Goal: Task Accomplishment & Management: Use online tool/utility

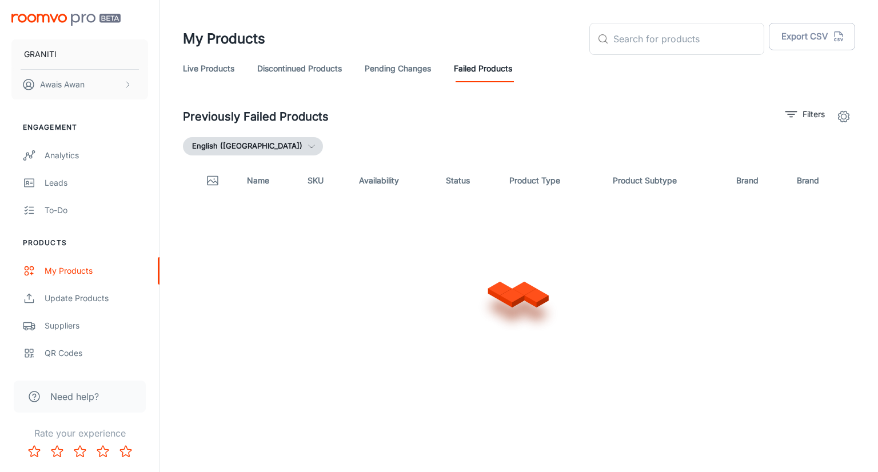
click at [373, 72] on link "Pending Changes" at bounding box center [398, 68] width 66 height 27
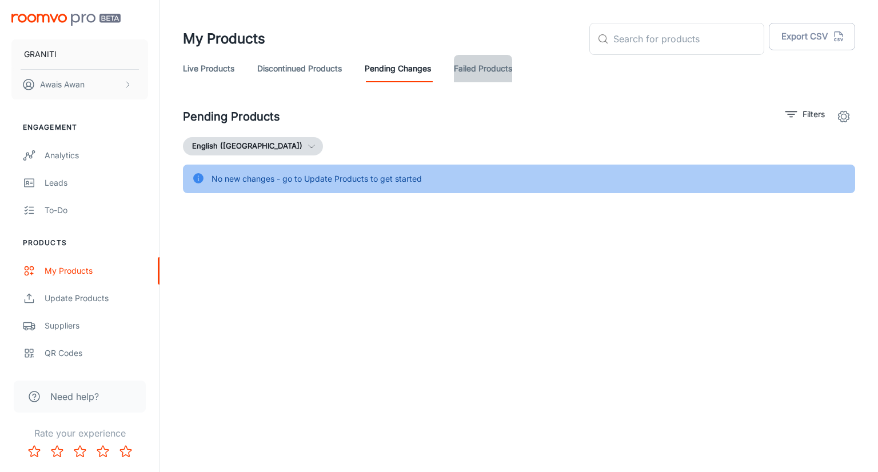
click at [465, 67] on link "Failed Products" at bounding box center [483, 68] width 58 height 27
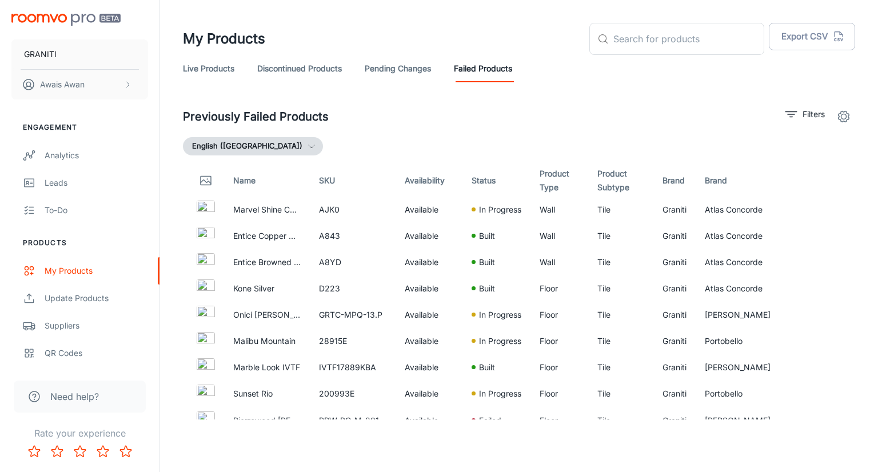
click at [330, 61] on link "Discontinued Products" at bounding box center [299, 68] width 85 height 27
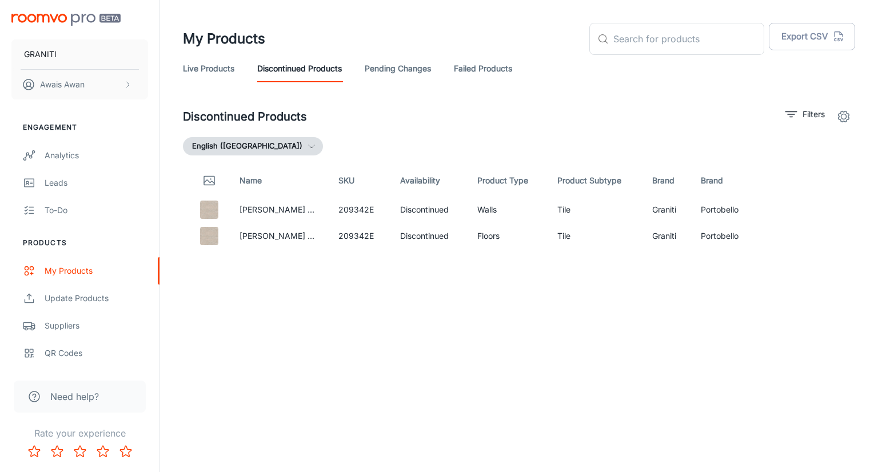
click at [378, 82] on link "Pending Changes" at bounding box center [398, 68] width 66 height 27
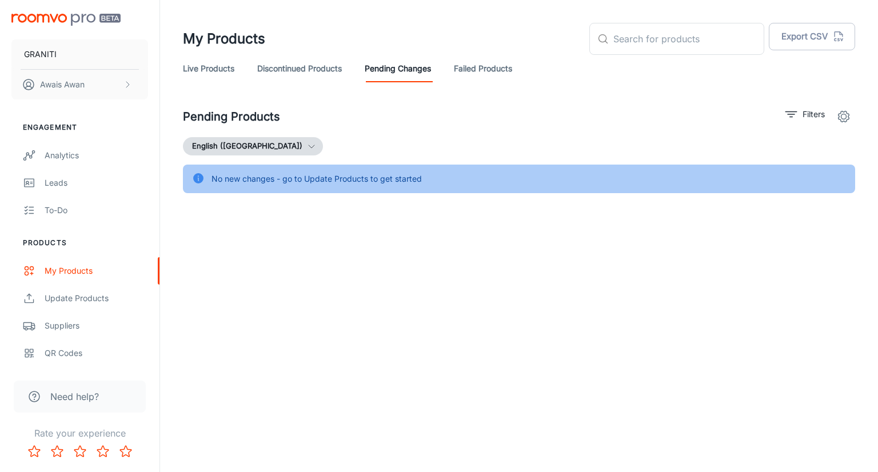
click at [320, 81] on link "Discontinued Products" at bounding box center [299, 68] width 85 height 27
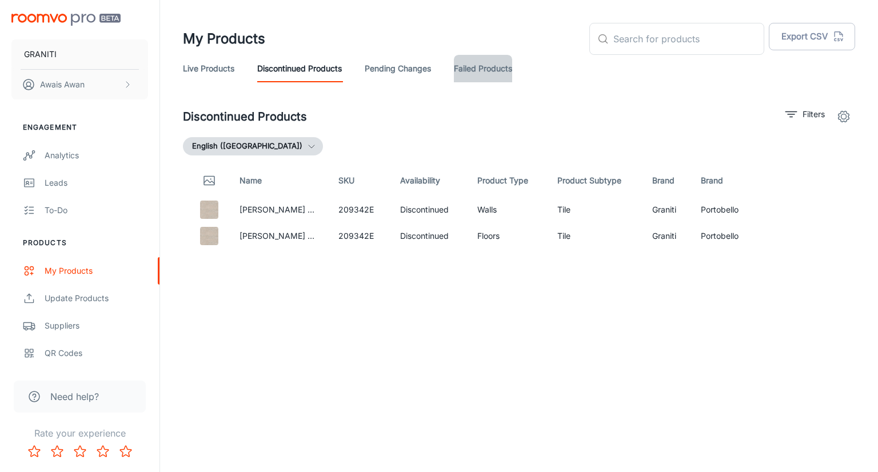
click at [493, 61] on link "Failed Products" at bounding box center [483, 68] width 58 height 27
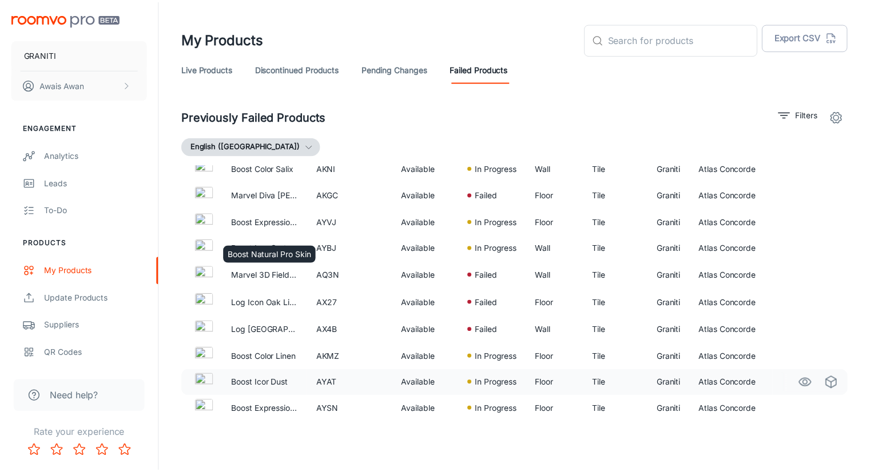
scroll to position [3866, 0]
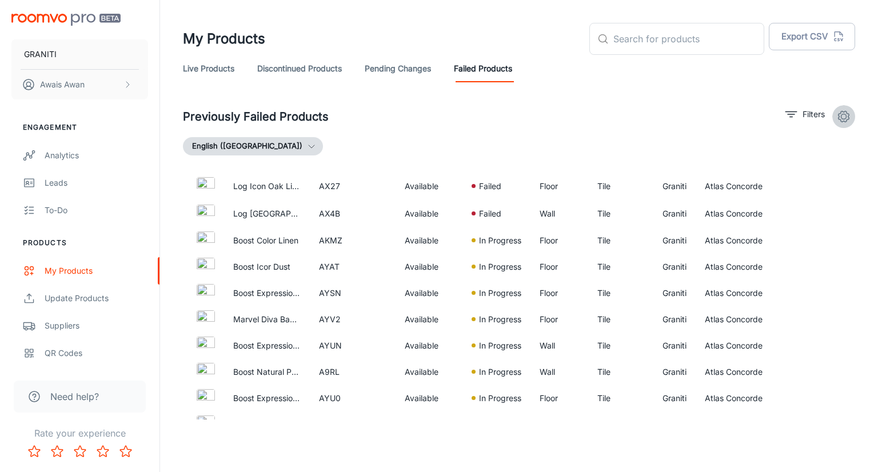
click at [843, 120] on icon "settings" at bounding box center [844, 117] width 14 height 14
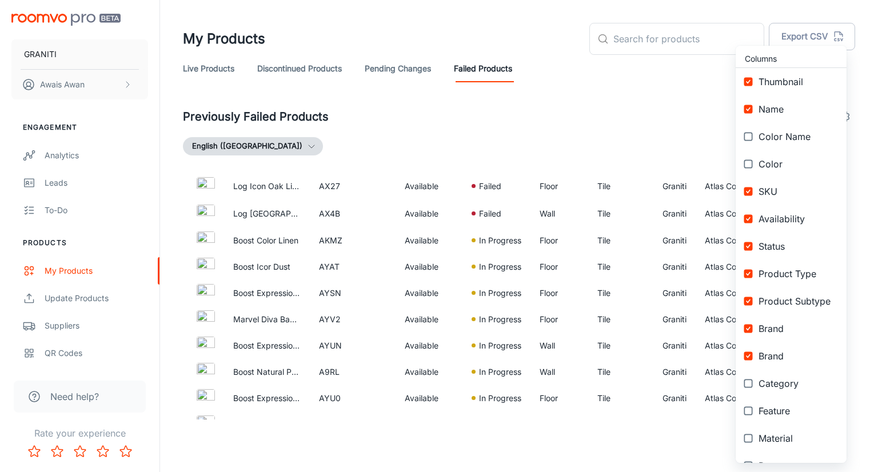
click at [668, 115] on div at bounding box center [439, 236] width 878 height 472
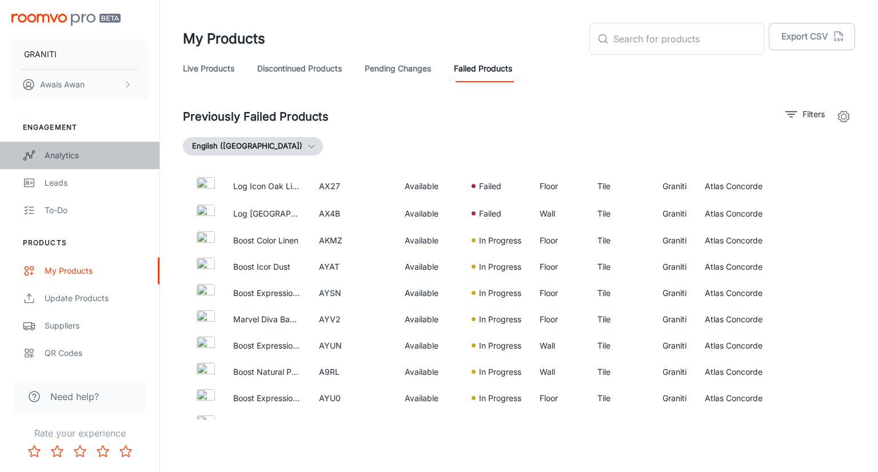
click at [95, 156] on div "Analytics" at bounding box center [96, 155] width 103 height 13
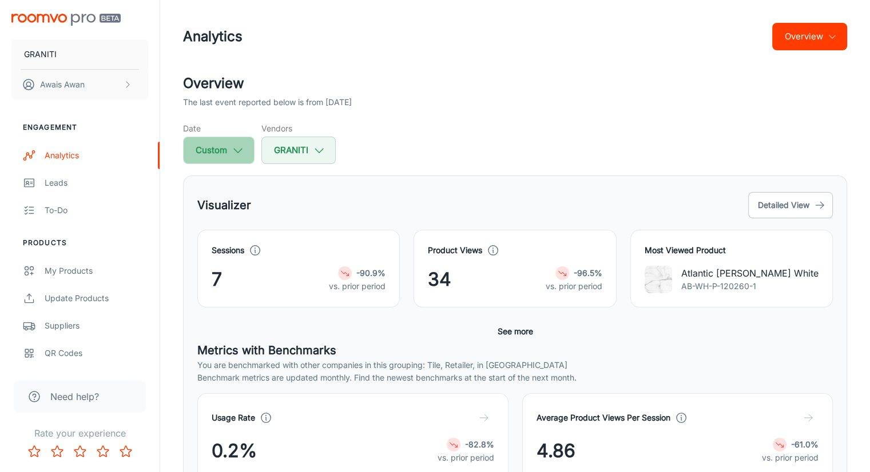
click at [245, 149] on button "Custom" at bounding box center [218, 150] width 71 height 27
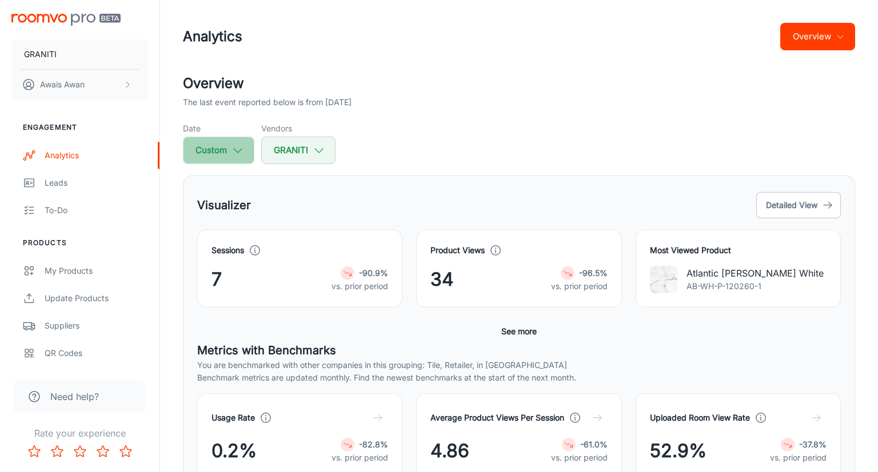
select select "5"
select select "2025"
select select "5"
select select "2025"
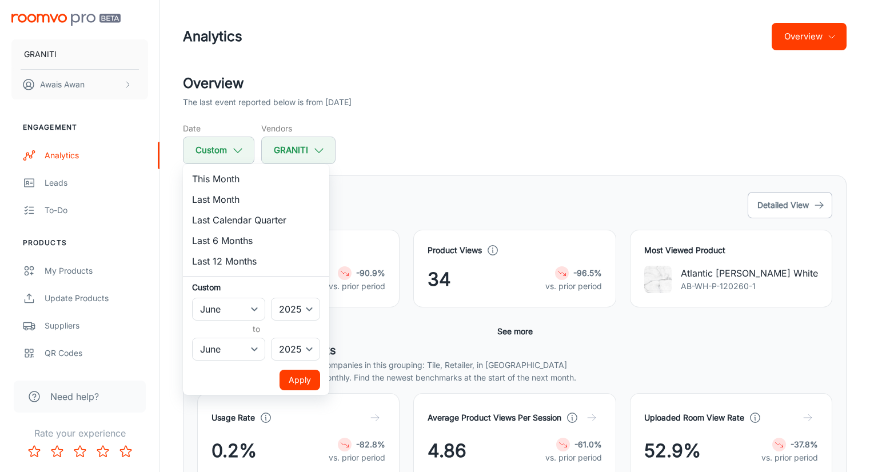
click at [236, 177] on li "This Month" at bounding box center [256, 179] width 146 height 21
select select "7"
click at [300, 373] on button "Apply" at bounding box center [300, 380] width 41 height 21
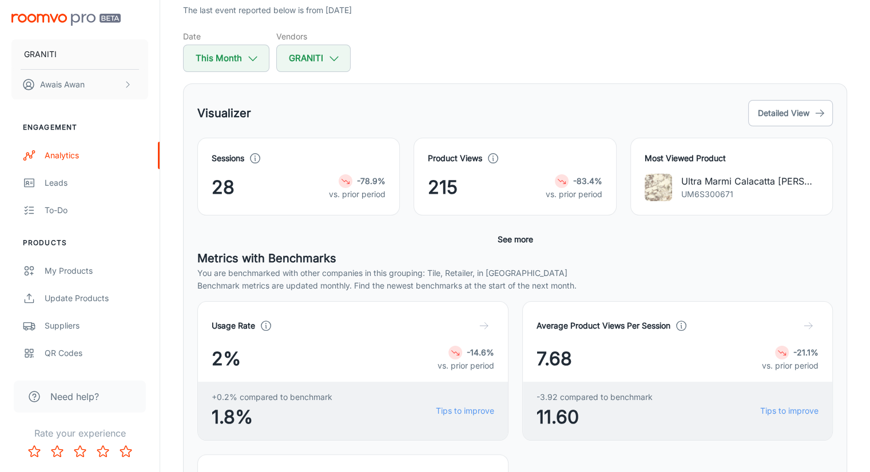
scroll to position [172, 0]
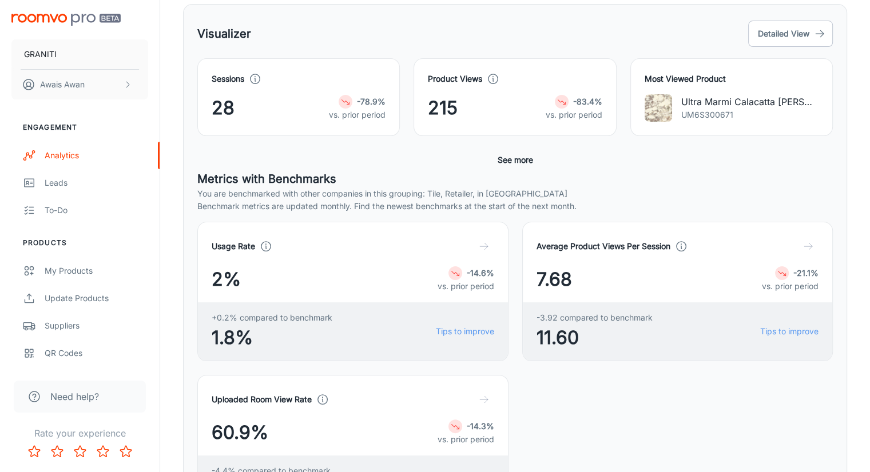
click at [709, 106] on p "Ultra Marmi Calacatta [PERSON_NAME]" at bounding box center [749, 102] width 137 height 14
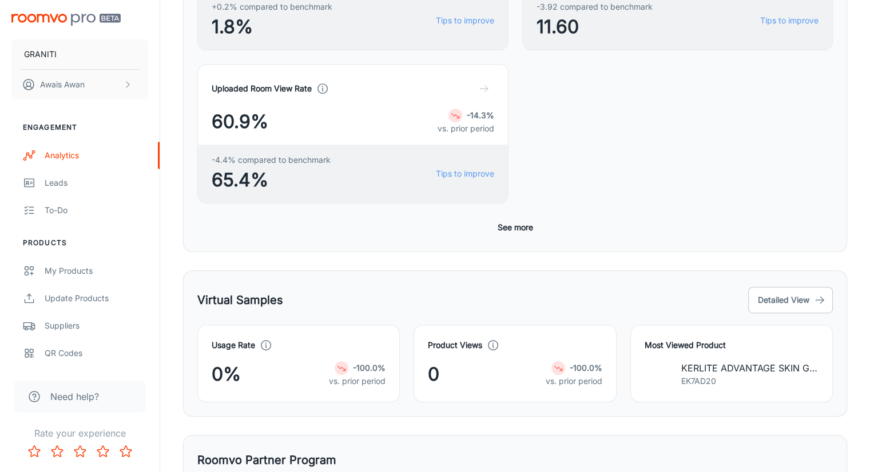
scroll to position [373, 0]
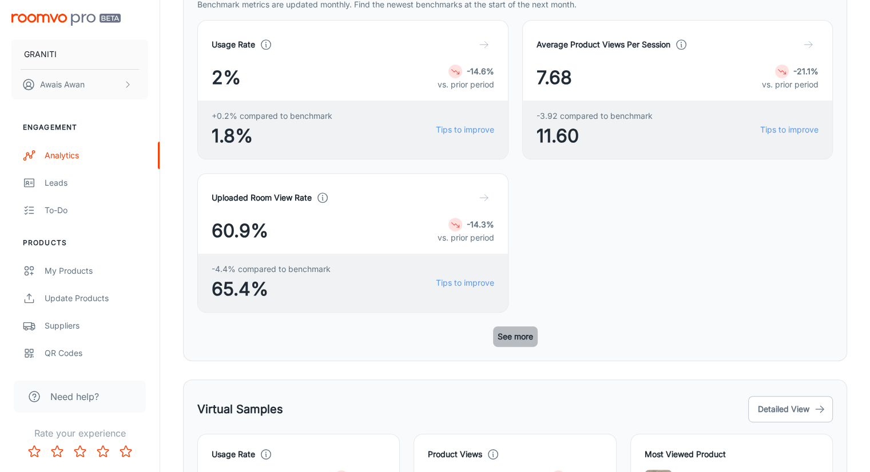
click at [531, 326] on button "See more" at bounding box center [515, 336] width 45 height 21
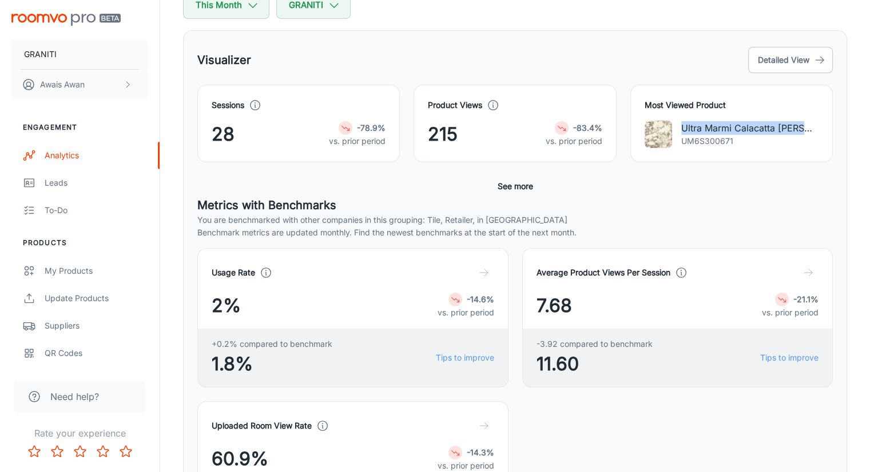
scroll to position [145, 0]
click at [505, 188] on button "See more" at bounding box center [515, 187] width 45 height 21
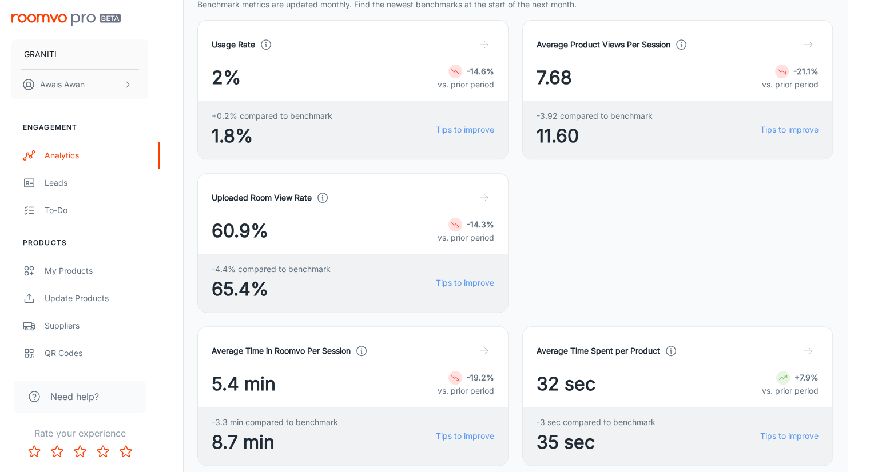
scroll to position [545, 0]
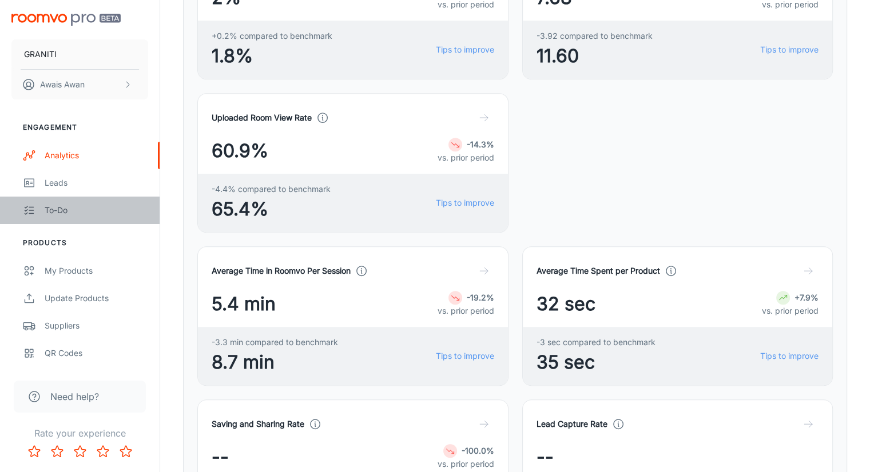
click at [87, 209] on div "To-do" at bounding box center [96, 210] width 103 height 13
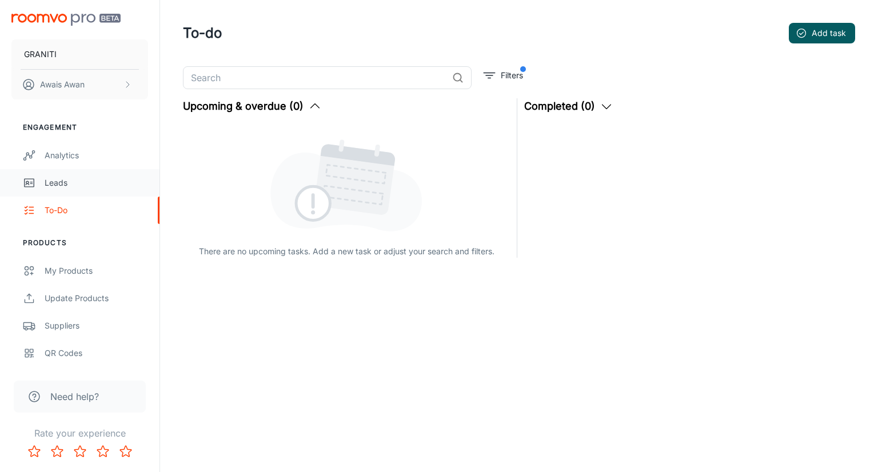
click at [88, 188] on div "Leads" at bounding box center [96, 183] width 103 height 13
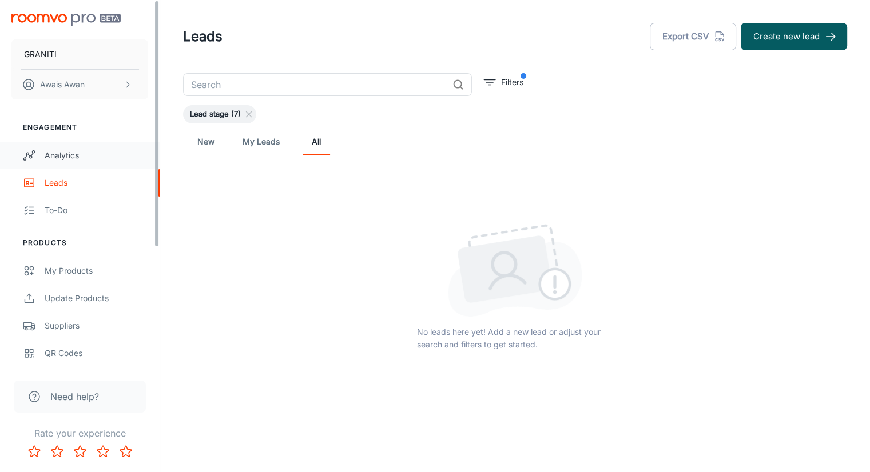
click at [105, 145] on link "Analytics" at bounding box center [79, 155] width 159 height 27
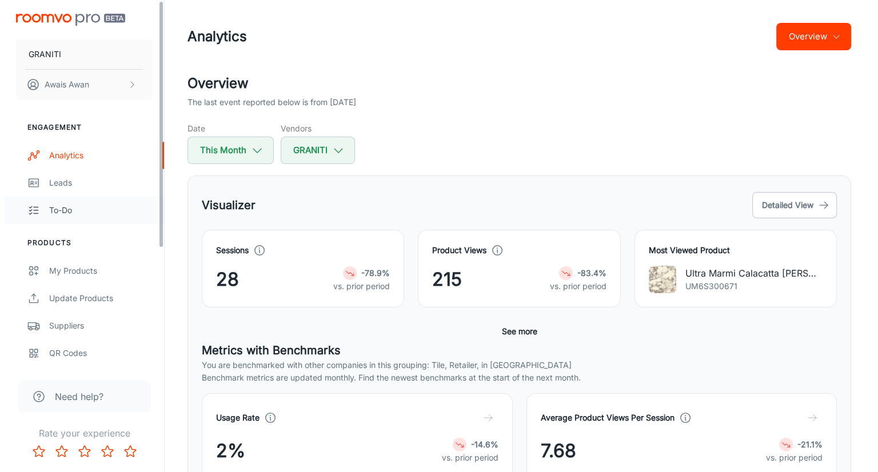
scroll to position [57, 0]
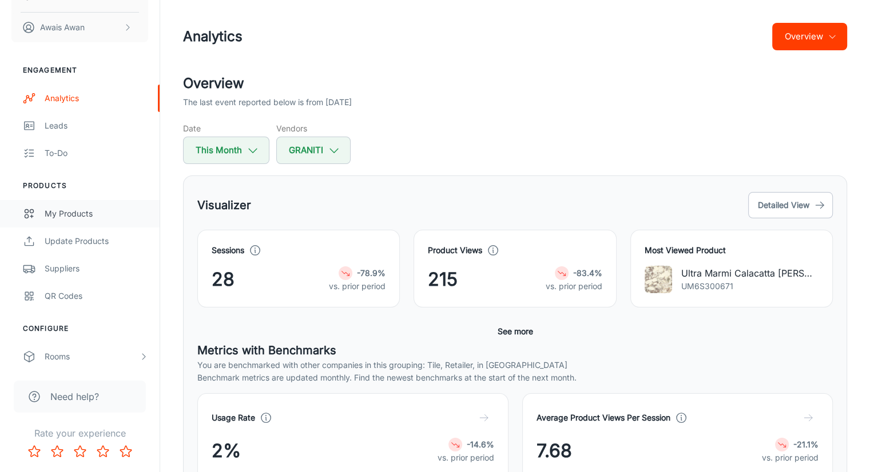
click at [86, 208] on div "My Products" at bounding box center [96, 214] width 103 height 13
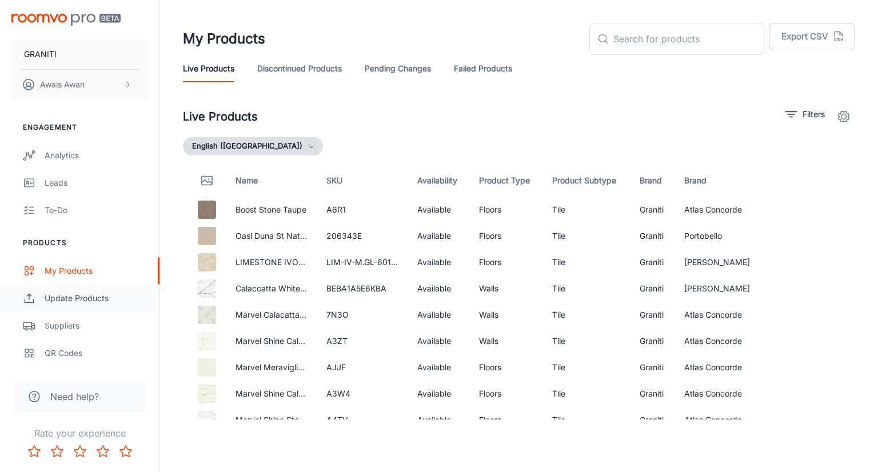
click at [86, 297] on div "Update Products" at bounding box center [96, 298] width 103 height 13
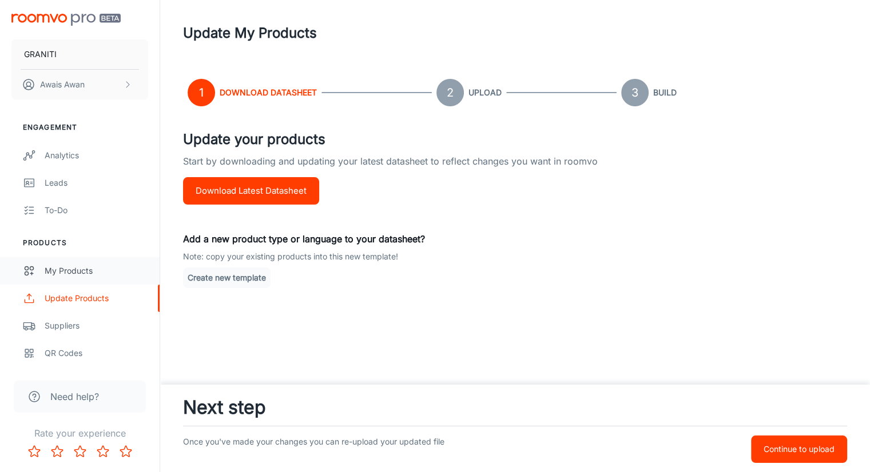
click at [87, 276] on div "My Products" at bounding box center [96, 271] width 103 height 13
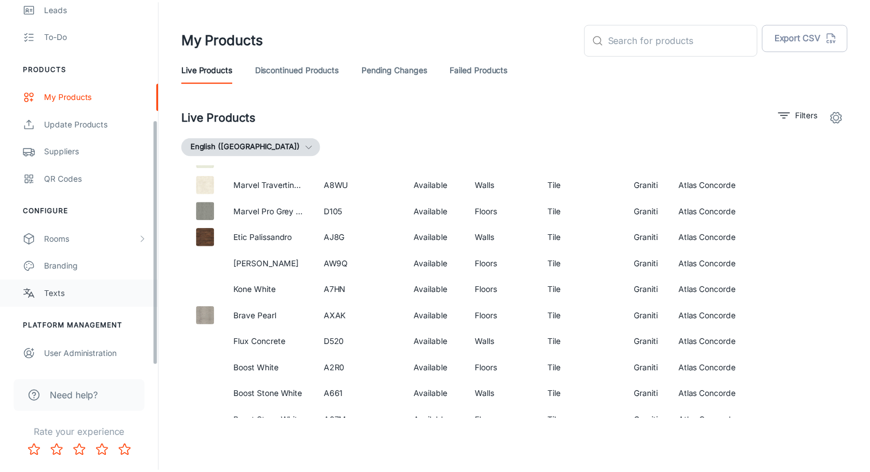
scroll to position [176, 0]
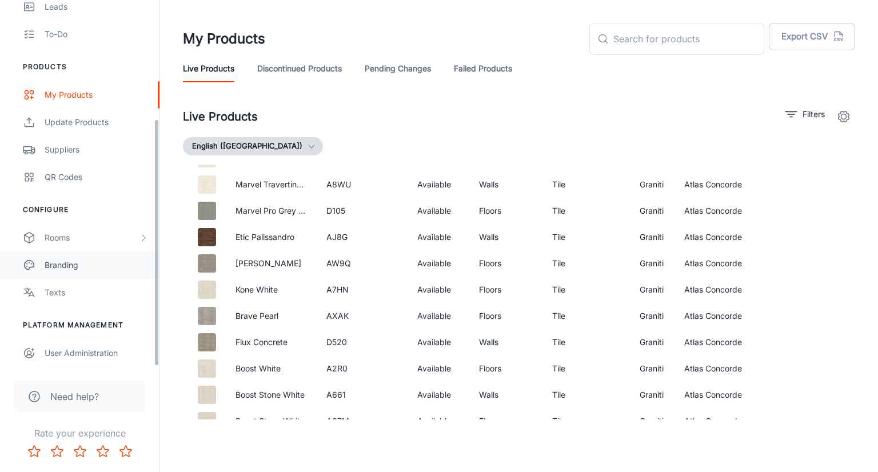
click at [83, 272] on link "Branding" at bounding box center [79, 265] width 159 height 27
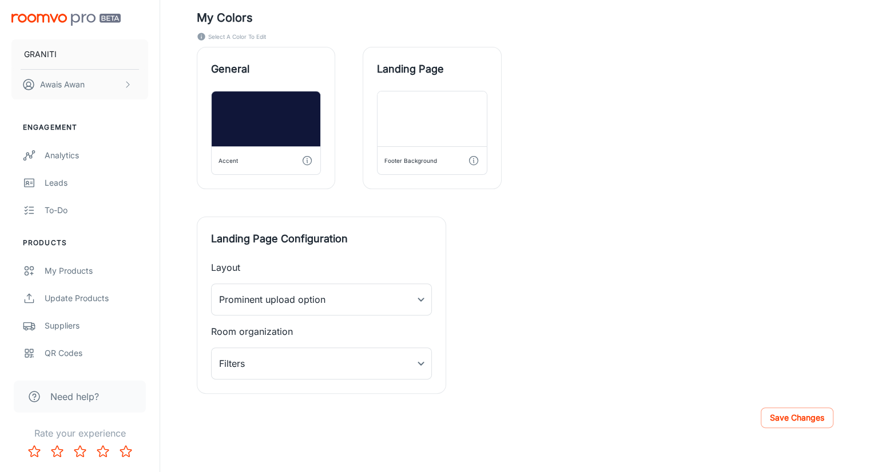
scroll to position [316, 0]
click at [57, 276] on div "My Products" at bounding box center [96, 271] width 103 height 13
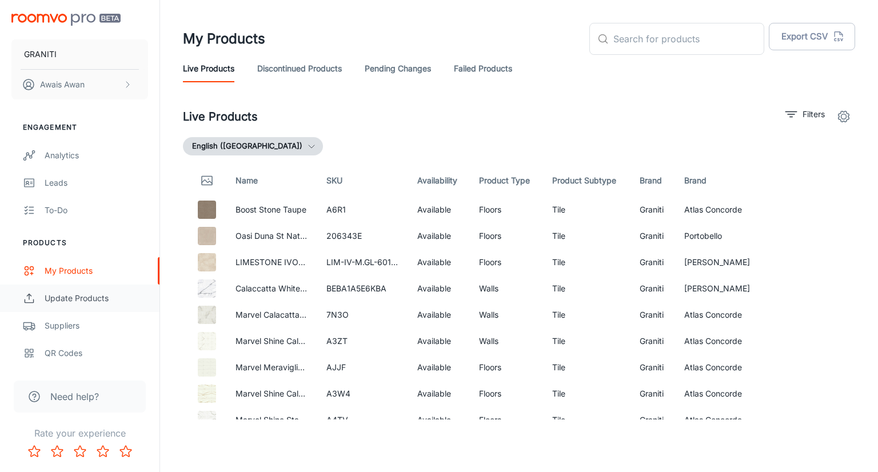
click at [55, 300] on div "Update Products" at bounding box center [96, 298] width 103 height 13
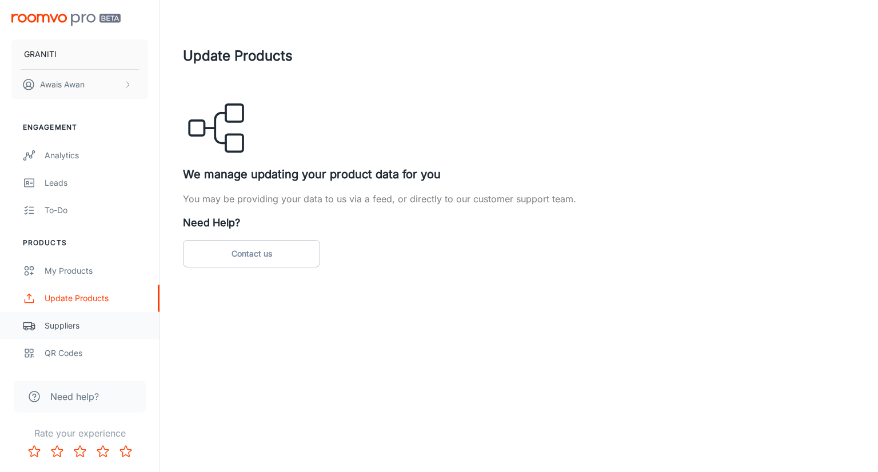
click at [65, 325] on div "Suppliers" at bounding box center [96, 326] width 103 height 13
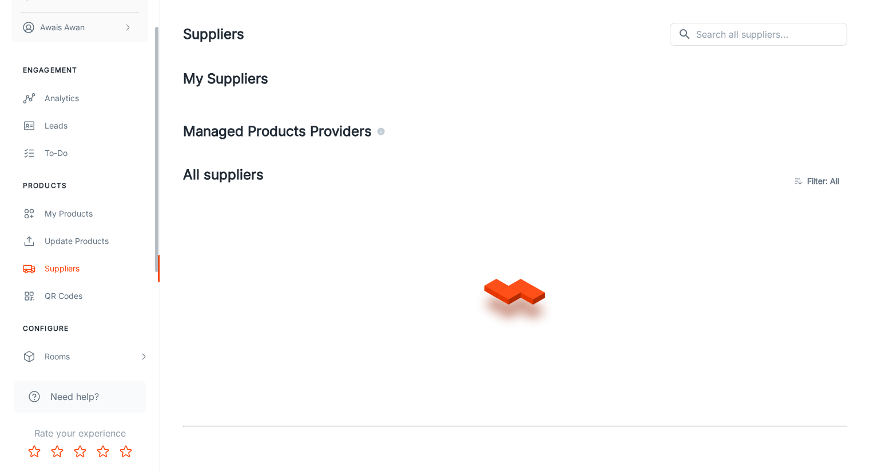
scroll to position [172, 0]
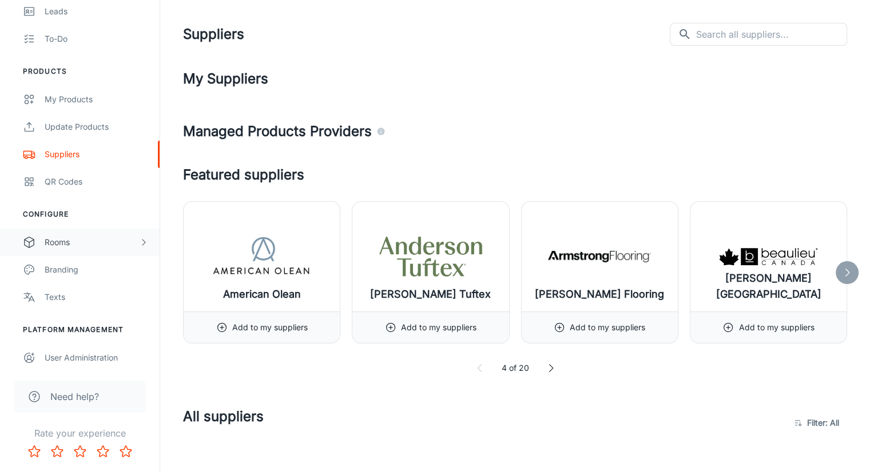
click at [90, 241] on div "Rooms" at bounding box center [92, 242] width 94 height 13
click at [90, 269] on div "My Rooms" at bounding box center [96, 270] width 103 height 13
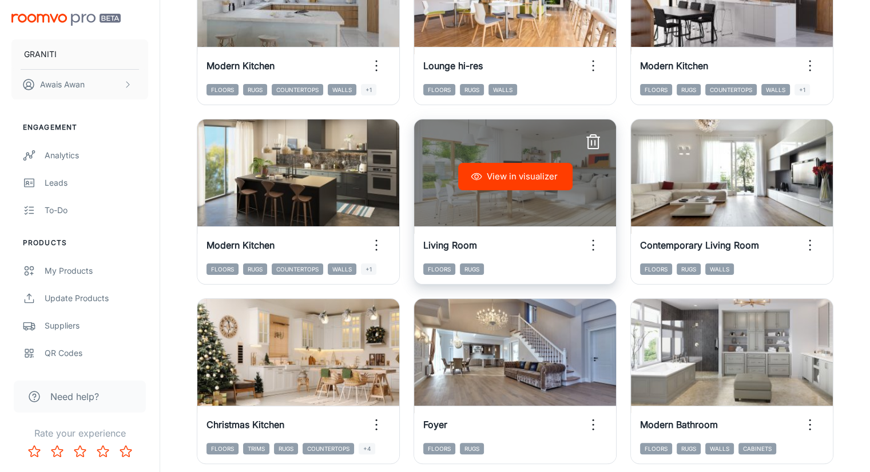
scroll to position [276, 0]
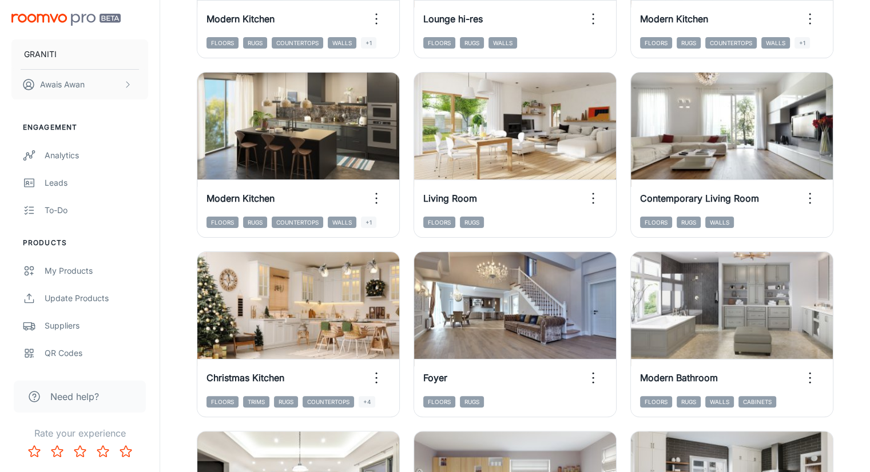
click at [238, 449] on div "My Rooms Add a folder Add Rooms Need help? View Instructions ​ ​ All ​ View in …" at bounding box center [514, 187] width 709 height 927
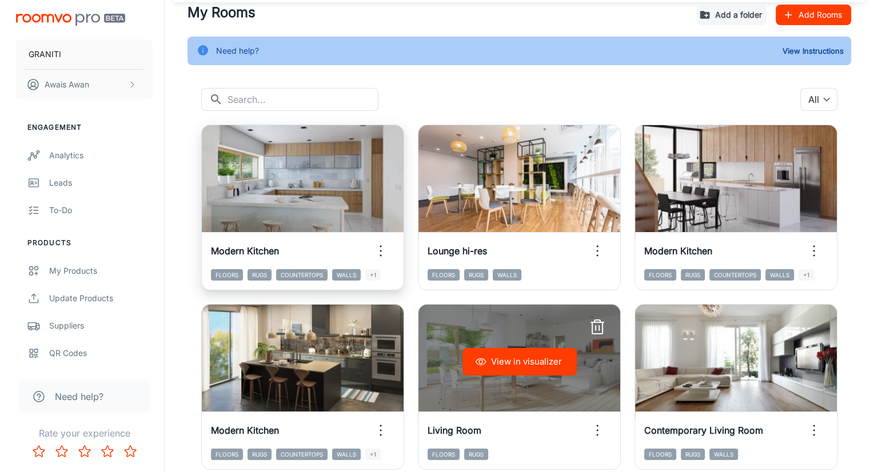
scroll to position [0, 0]
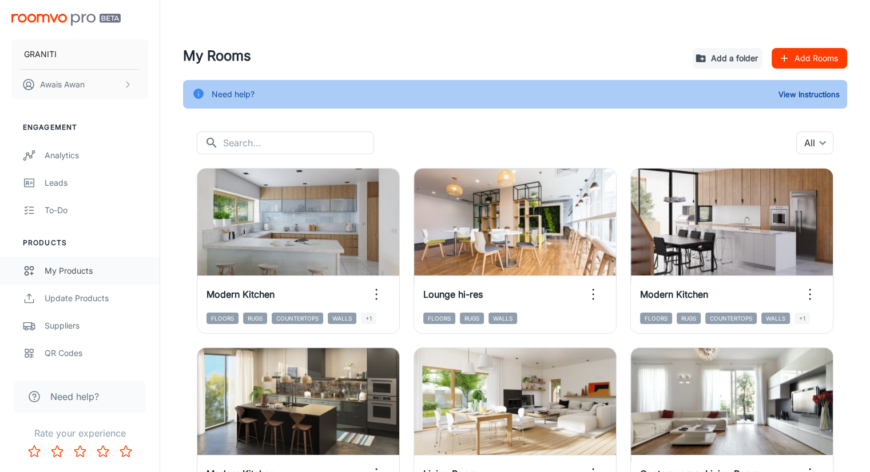
click at [78, 270] on div "My Products" at bounding box center [96, 271] width 103 height 13
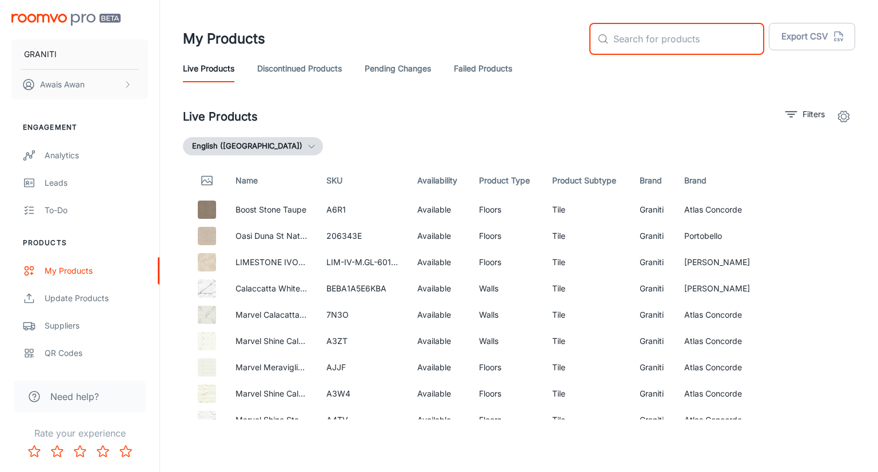
click at [687, 42] on input "text" at bounding box center [688, 39] width 151 height 32
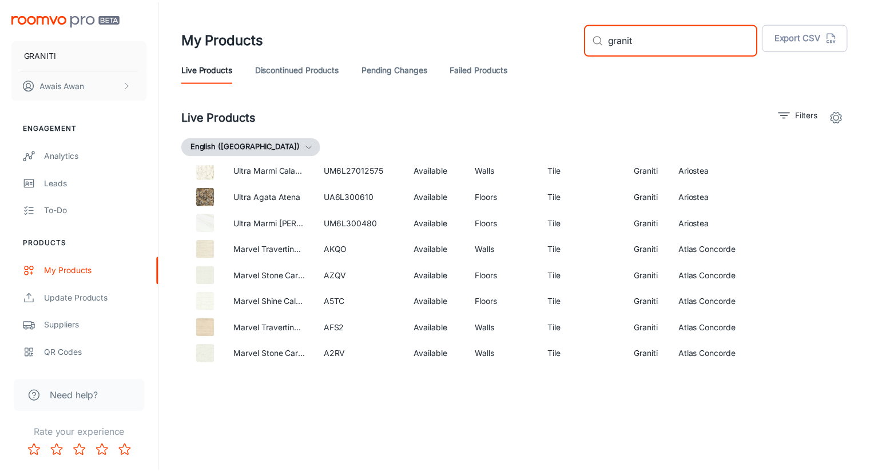
scroll to position [670, 0]
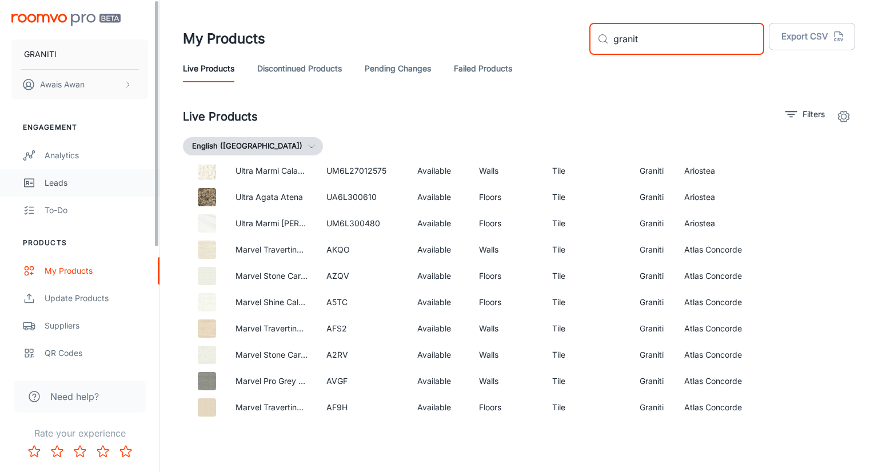
type input "granit"
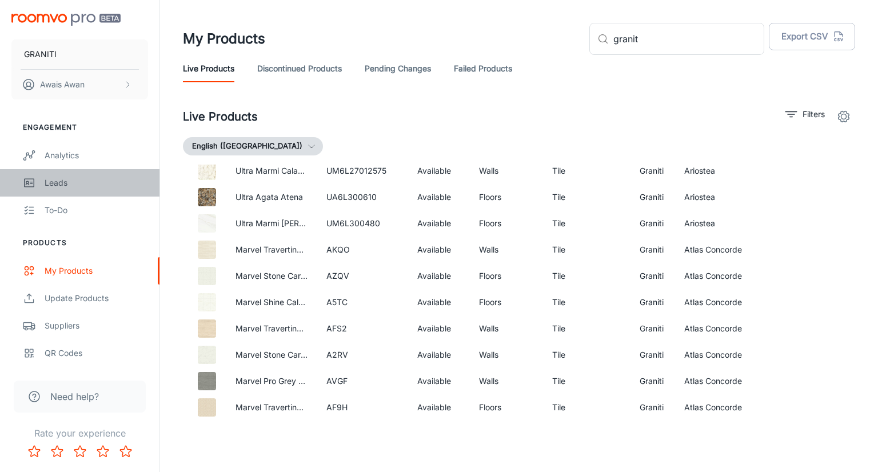
click at [105, 182] on div "Leads" at bounding box center [96, 183] width 103 height 13
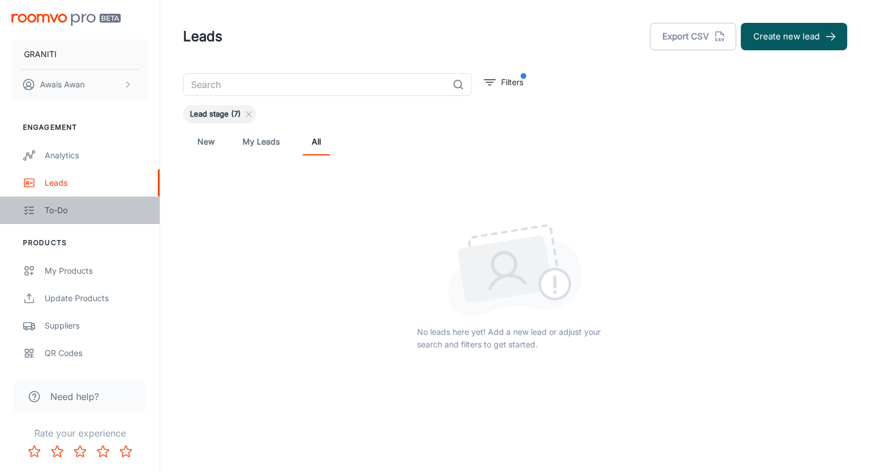
click at [75, 220] on link "To-do" at bounding box center [79, 210] width 159 height 27
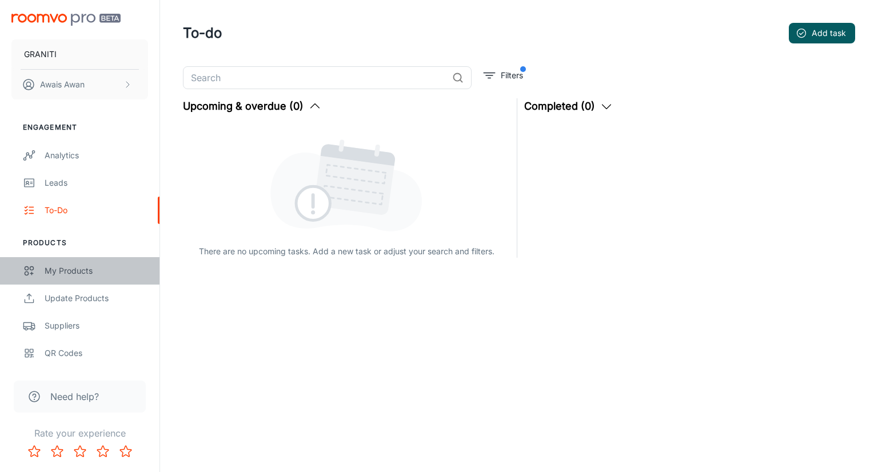
click at [78, 268] on div "My Products" at bounding box center [96, 271] width 103 height 13
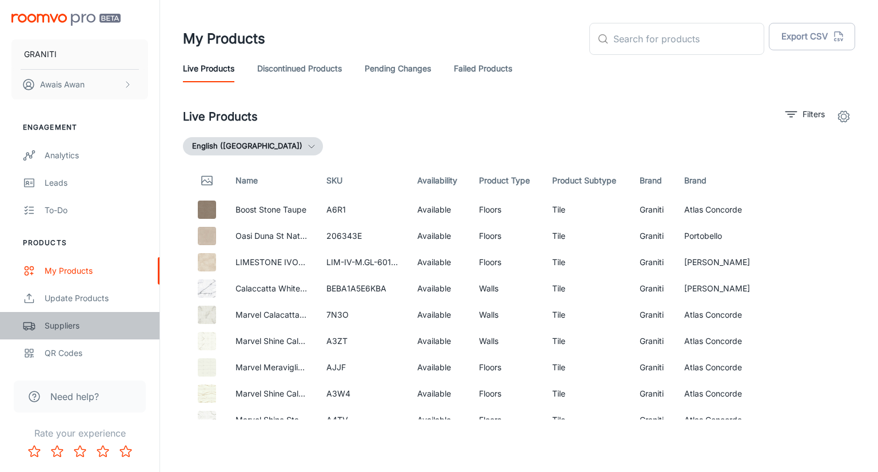
click at [85, 336] on link "Suppliers" at bounding box center [79, 325] width 159 height 27
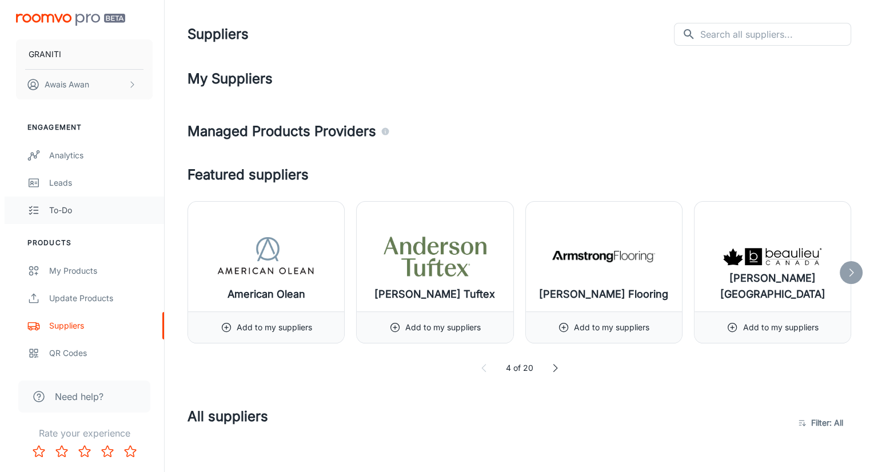
scroll to position [176, 0]
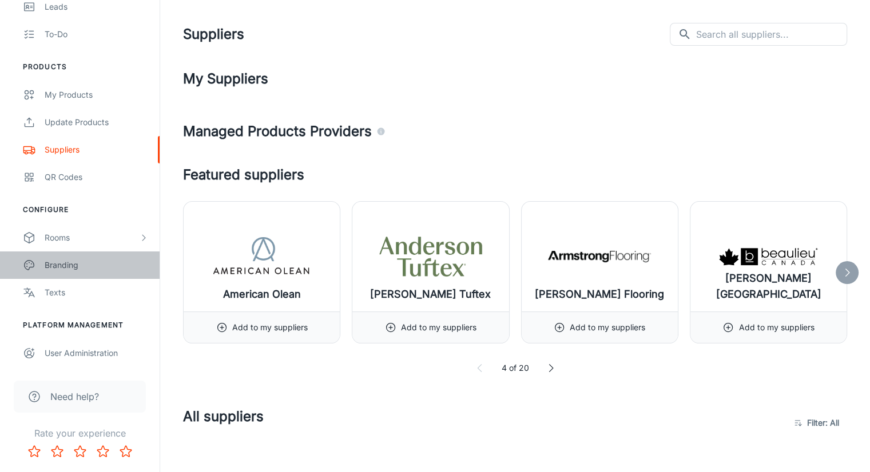
click at [97, 270] on div "Branding" at bounding box center [96, 265] width 103 height 13
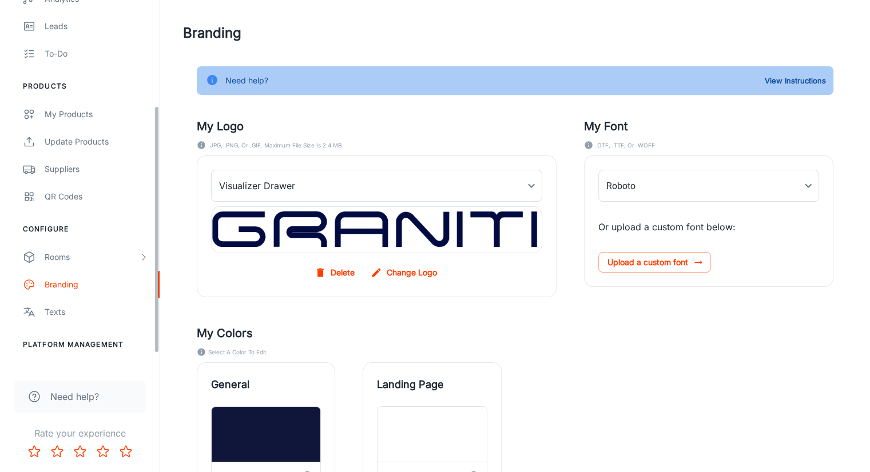
scroll to position [176, 0]
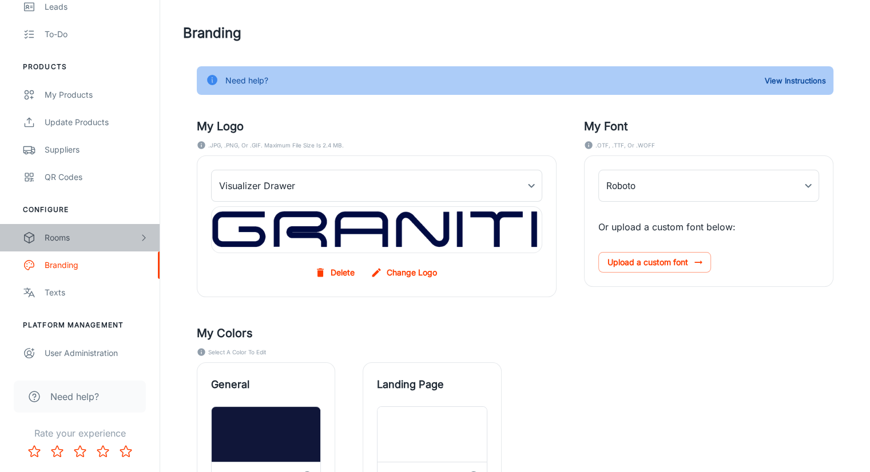
click at [75, 236] on div "Rooms" at bounding box center [92, 238] width 94 height 13
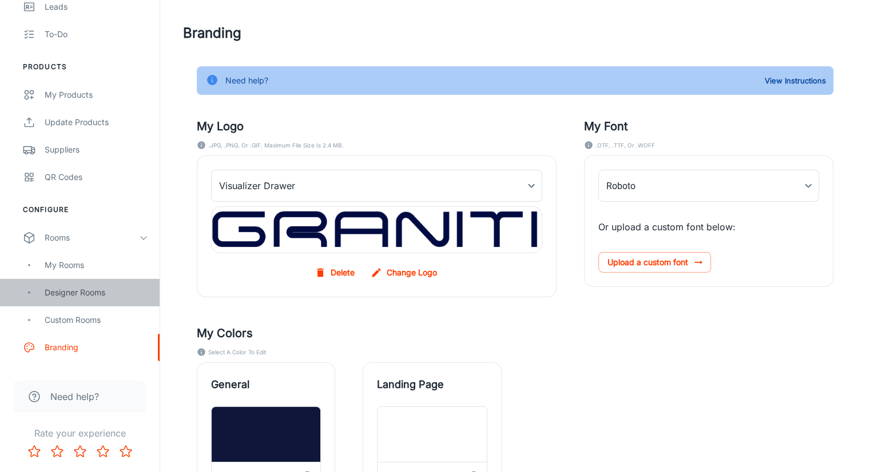
click at [75, 296] on div "Designer Rooms" at bounding box center [96, 292] width 103 height 13
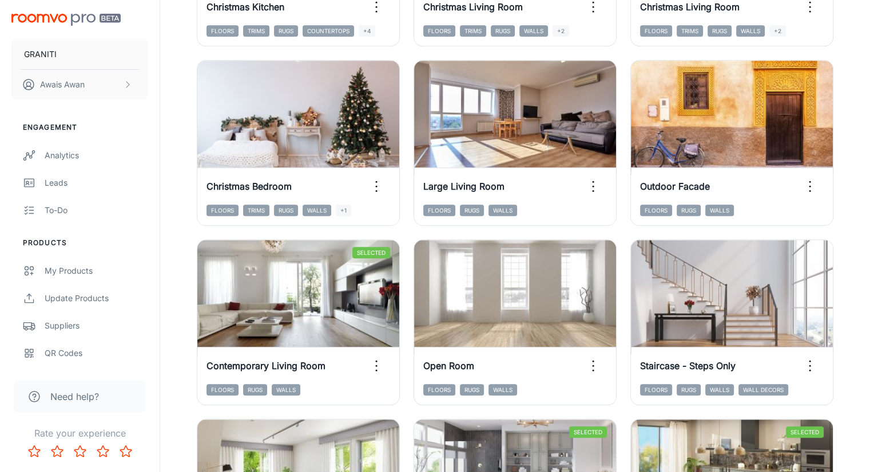
scroll to position [1020, 0]
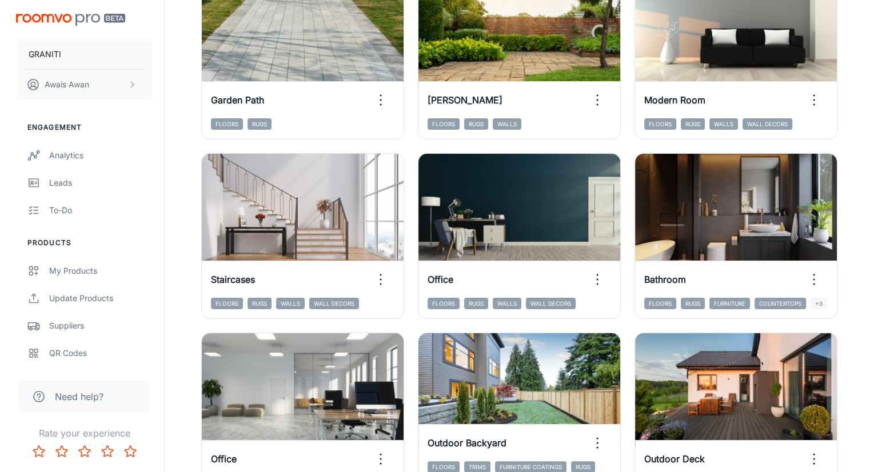
scroll to position [0, 0]
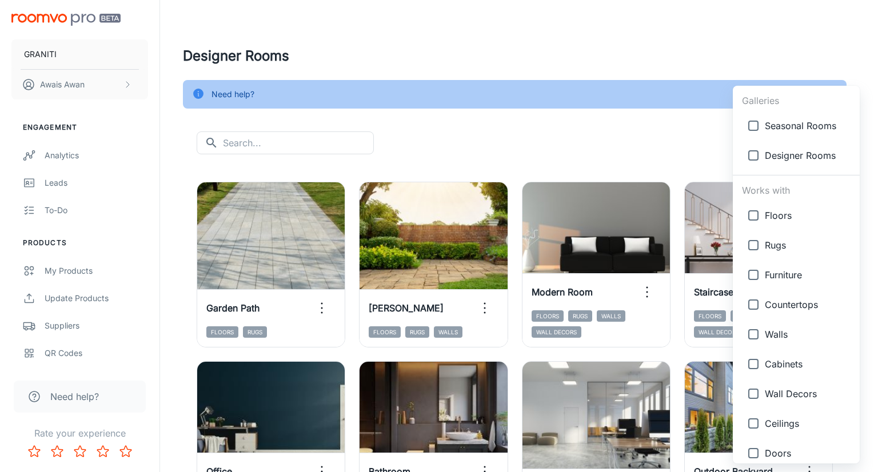
click at [800, 151] on body "GRANITI [PERSON_NAME] Engagement Analytics Leads To-do Products My Products Upd…" at bounding box center [439, 236] width 878 height 472
click at [787, 326] on li "Walls" at bounding box center [796, 335] width 127 height 30
type input "{"type":"productType","id":"5"}"
checkbox input "true"
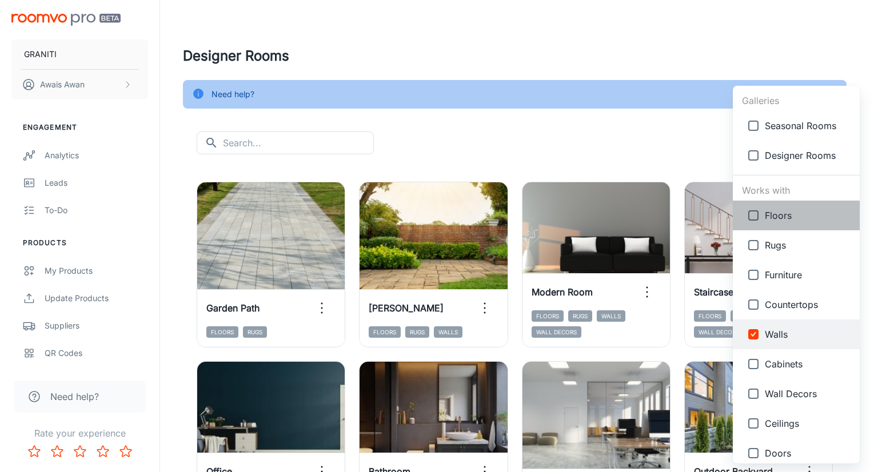
click at [787, 209] on span "Floors" at bounding box center [808, 216] width 86 height 14
type input "{"type":"productType","id":"5"},{"type":"productType","id":"1"}"
checkbox input "true"
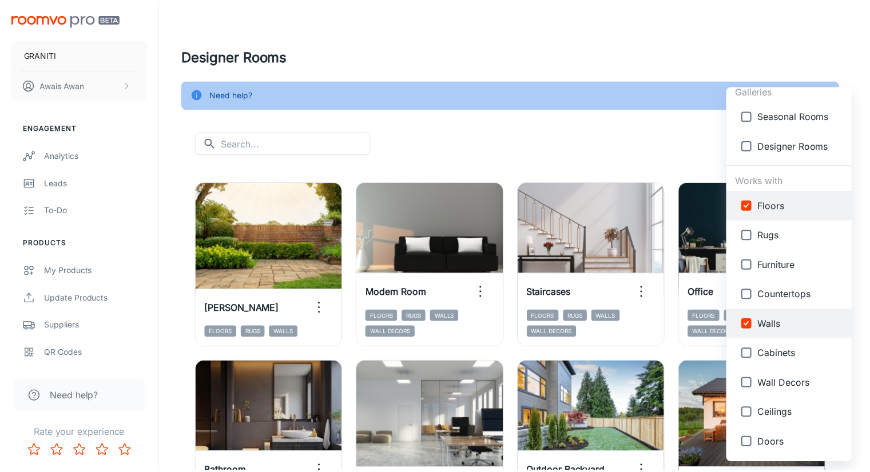
scroll to position [11, 0]
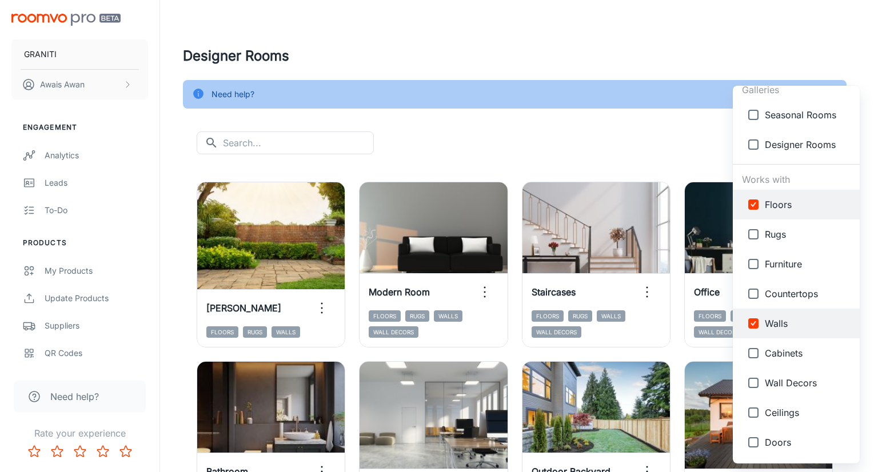
click at [755, 291] on input "checkbox" at bounding box center [753, 293] width 23 height 23
checkbox input "true"
type input "{"type":"productType","id":"5"},{"type":"productType","id":"1"},{"type":"produc…"
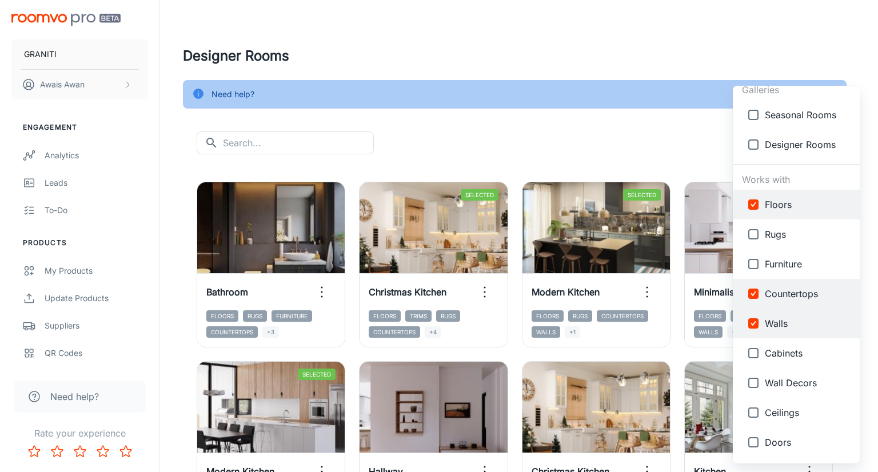
click at [615, 147] on div at bounding box center [439, 236] width 878 height 472
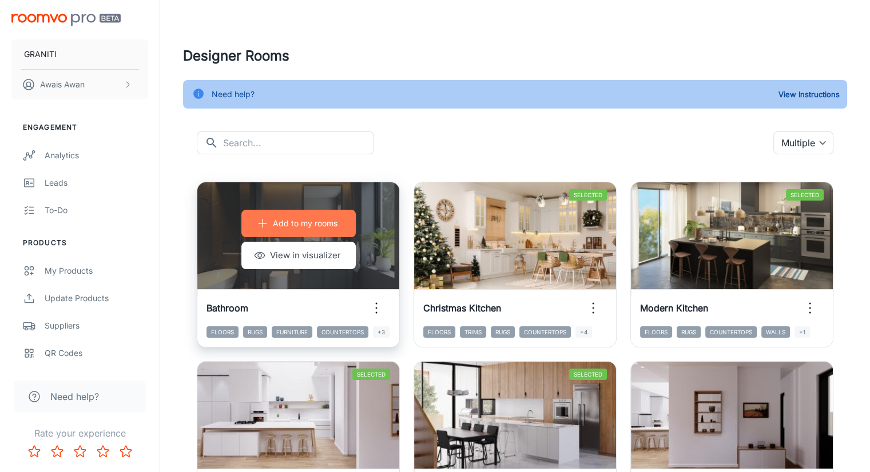
click at [286, 220] on p "Add to my rooms" at bounding box center [305, 223] width 65 height 13
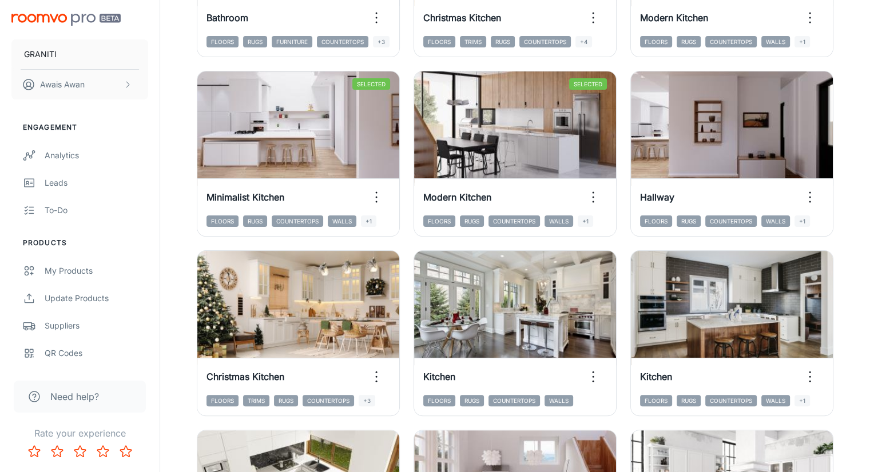
scroll to position [0, 0]
